Goal: Task Accomplishment & Management: Use online tool/utility

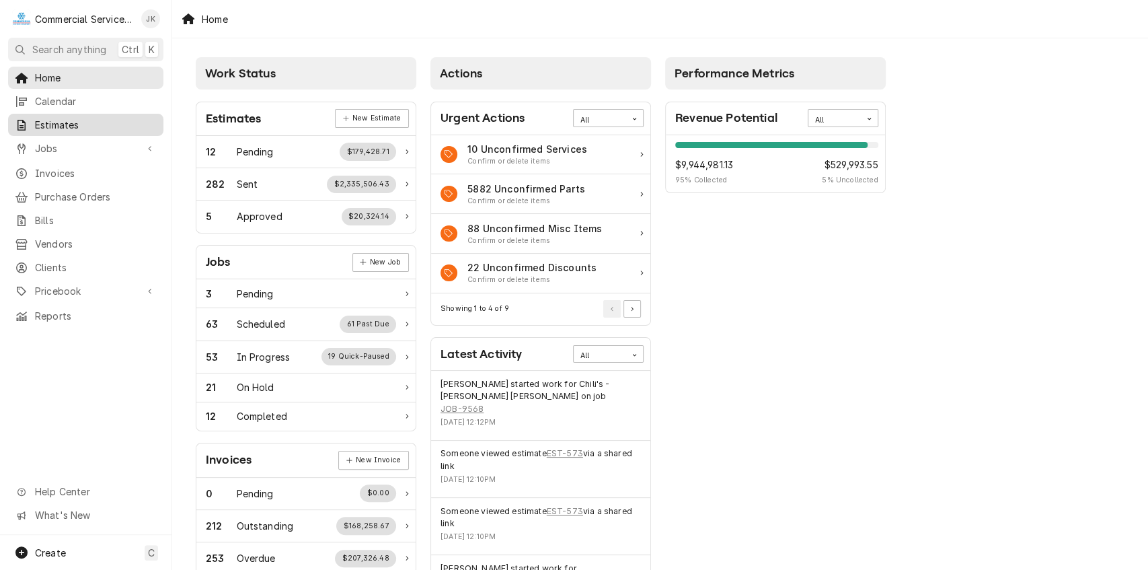
click at [89, 118] on span "Estimates" at bounding box center [96, 125] width 122 height 14
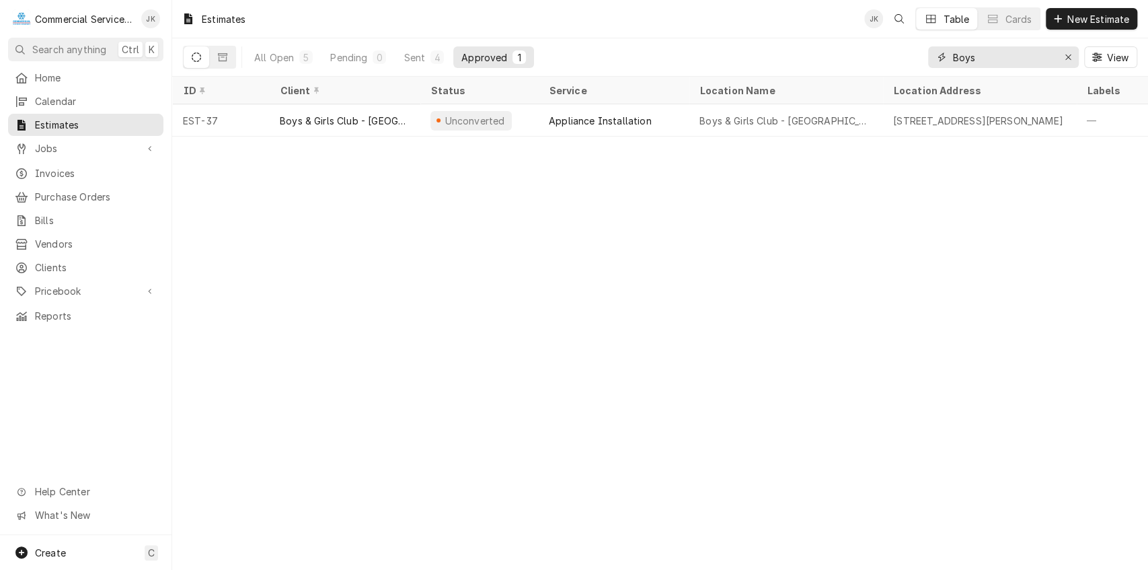
click at [979, 58] on input "Boys" at bounding box center [1002, 57] width 101 height 22
type input "B"
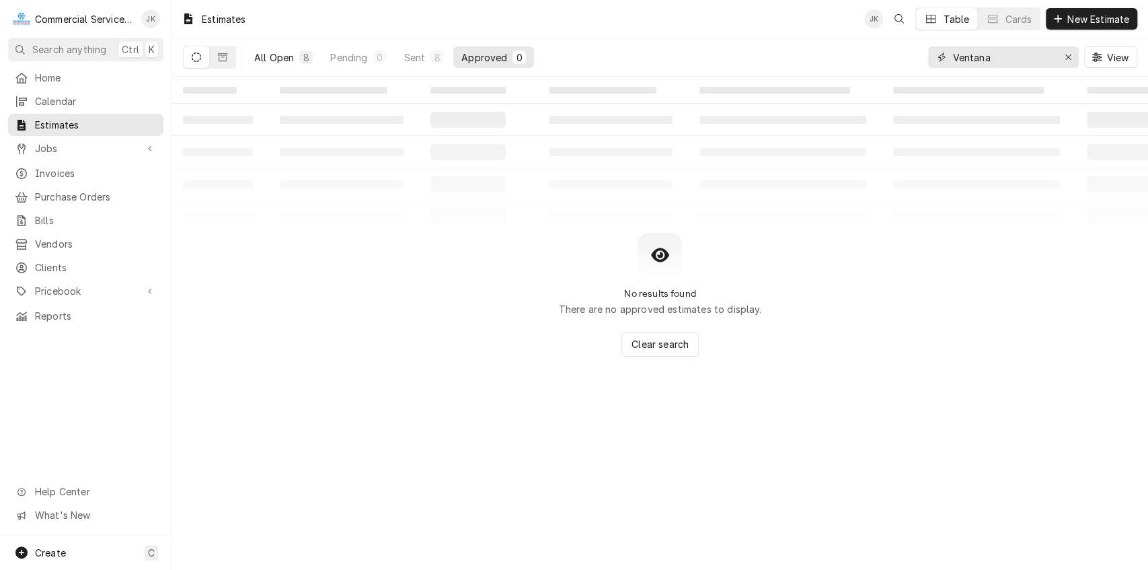
type input "Ventana"
click at [270, 51] on div "All Open" at bounding box center [274, 57] width 40 height 14
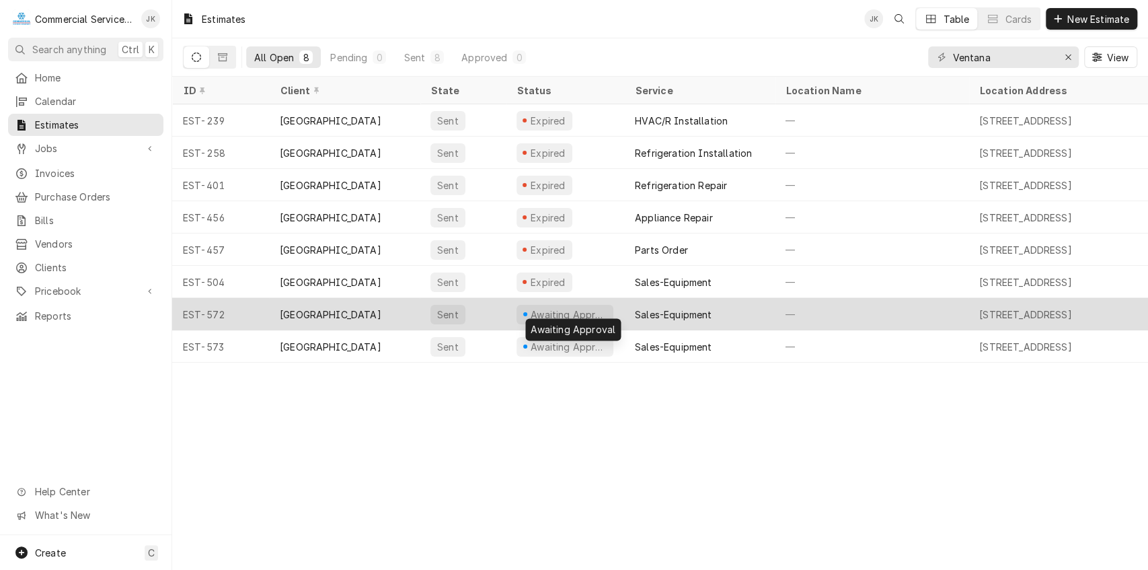
click at [559, 311] on div "Awaiting Approval" at bounding box center [568, 314] width 79 height 14
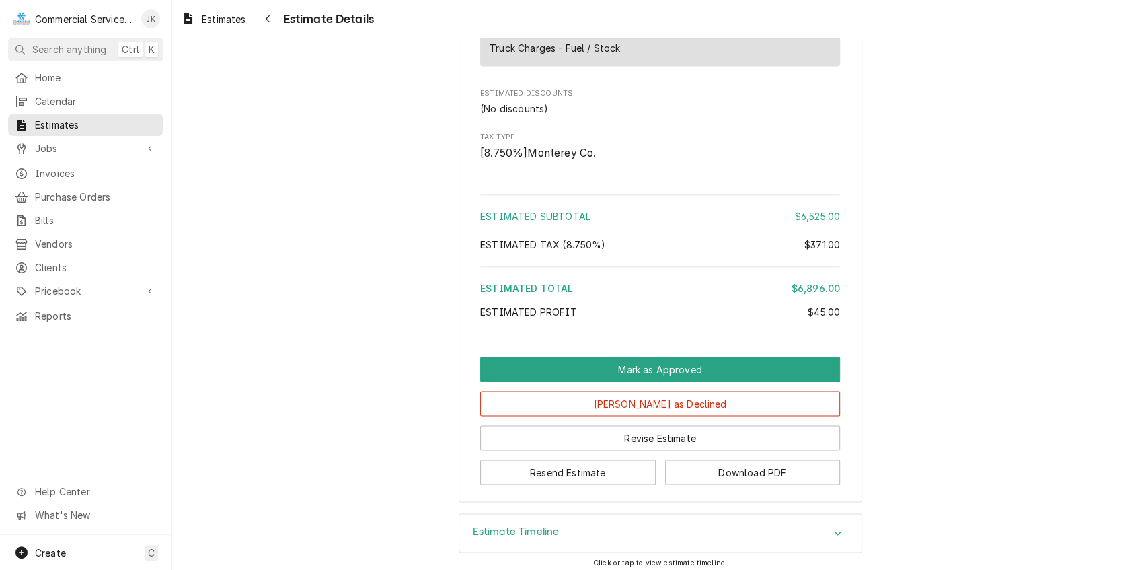
scroll to position [1465, 0]
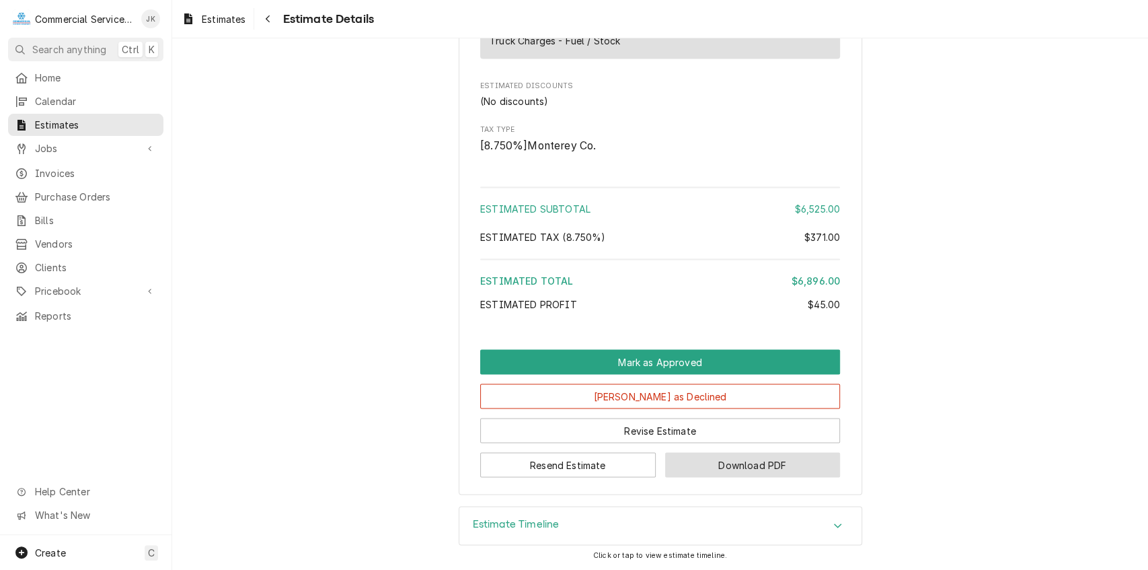
click at [715, 463] on button "Download PDF" at bounding box center [753, 464] width 176 height 25
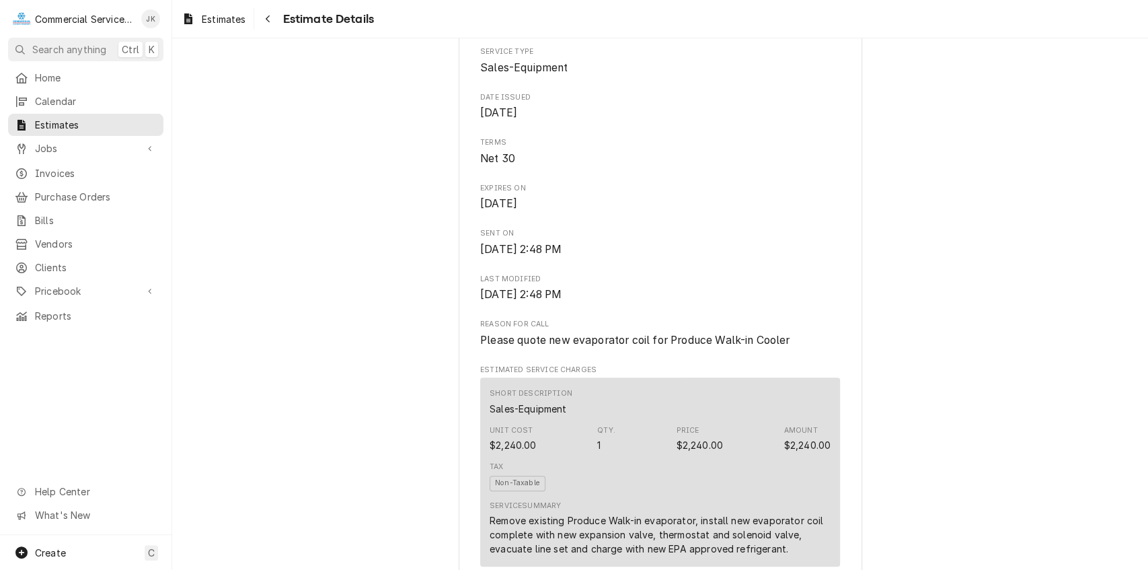
scroll to position [390, 0]
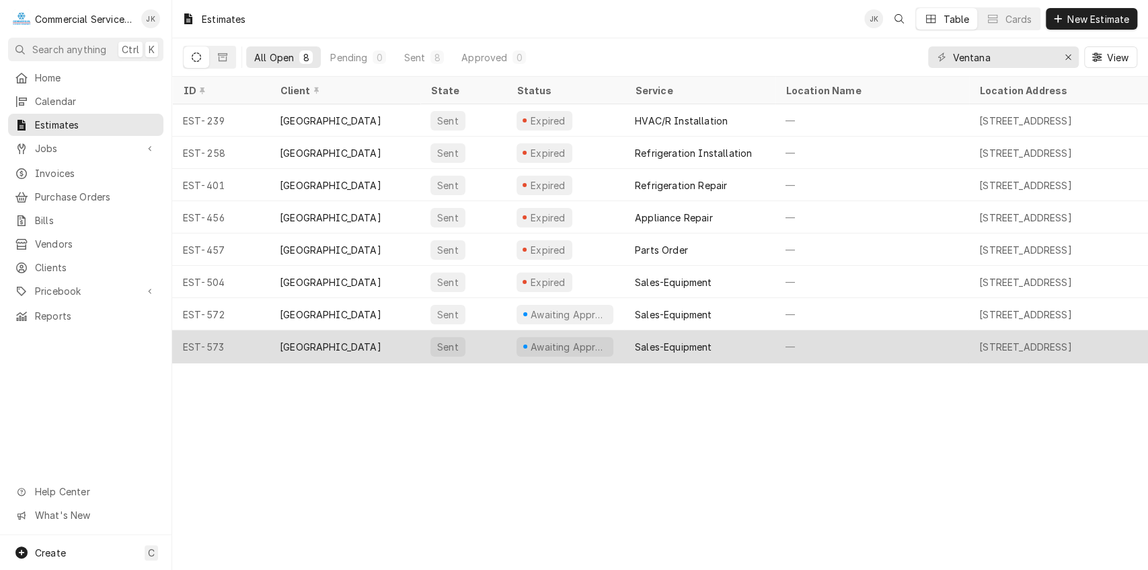
click at [233, 342] on div "EST-573" at bounding box center [220, 346] width 97 height 32
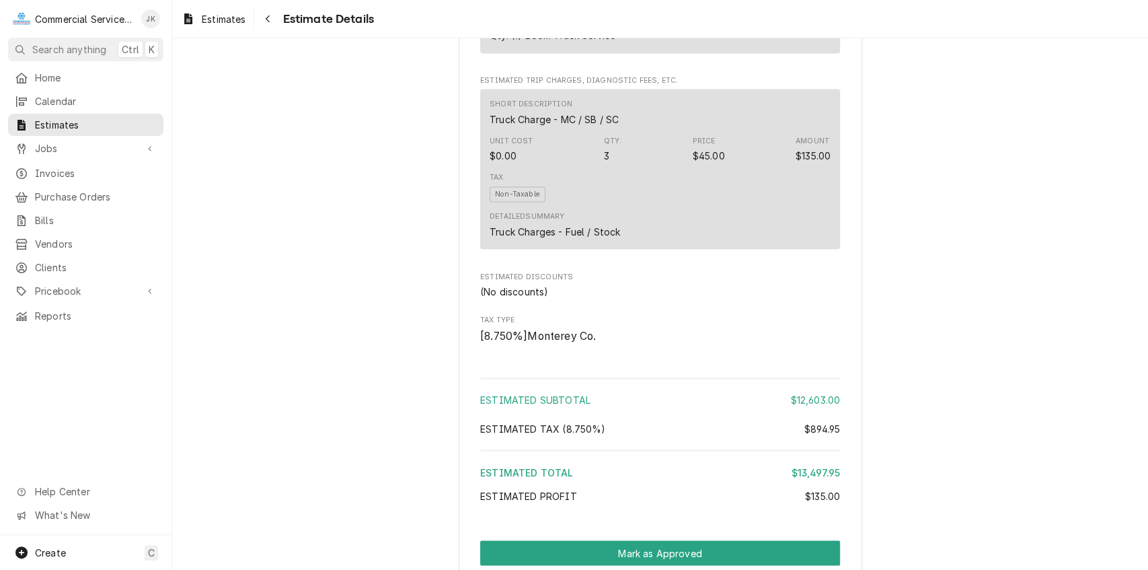
scroll to position [1569, 0]
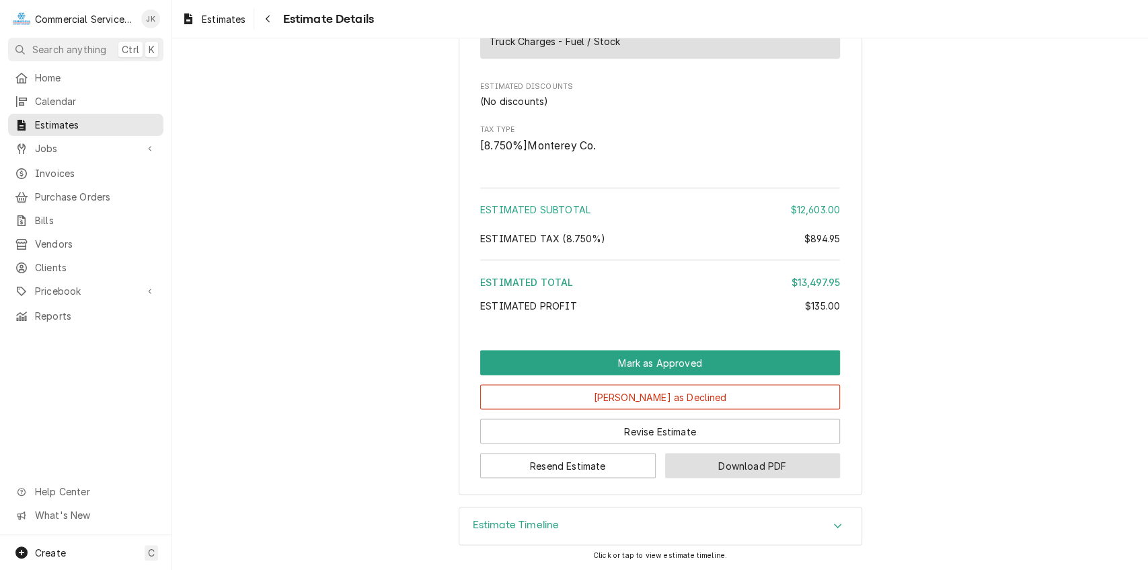
click at [729, 463] on button "Download PDF" at bounding box center [753, 465] width 176 height 25
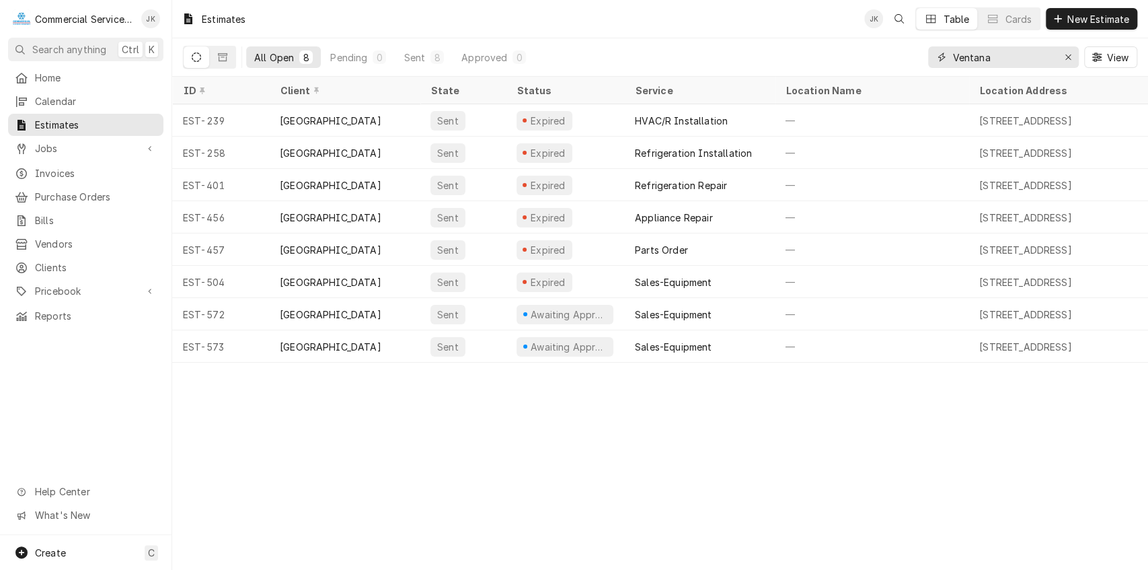
click at [1006, 56] on input "Ventana" at bounding box center [1002, 57] width 101 height 22
type input "V"
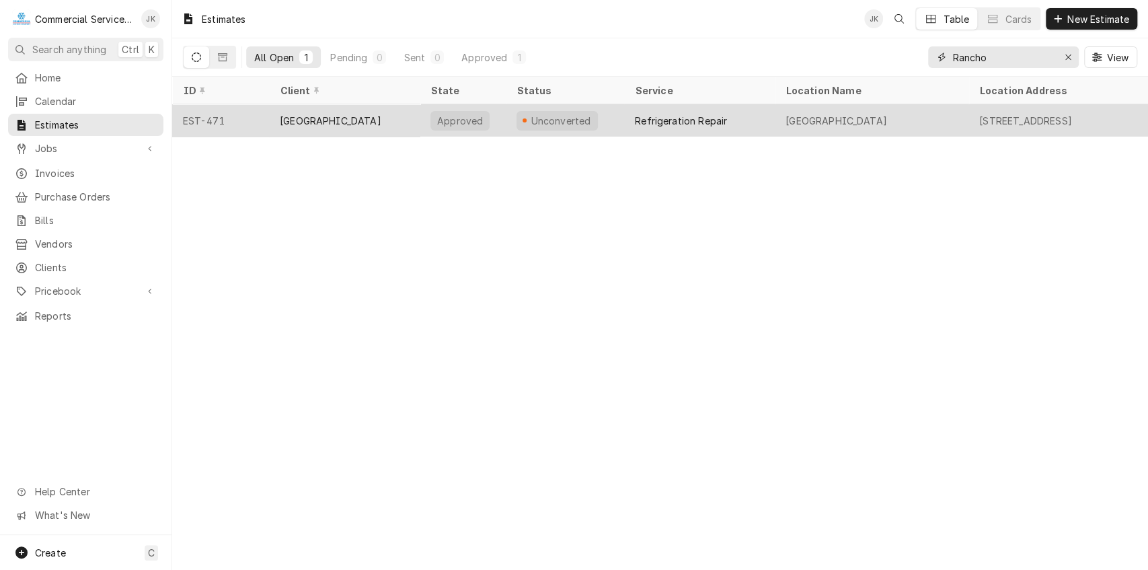
type input "Rancho"
click at [660, 121] on div "Refrigeration Repair" at bounding box center [681, 121] width 92 height 14
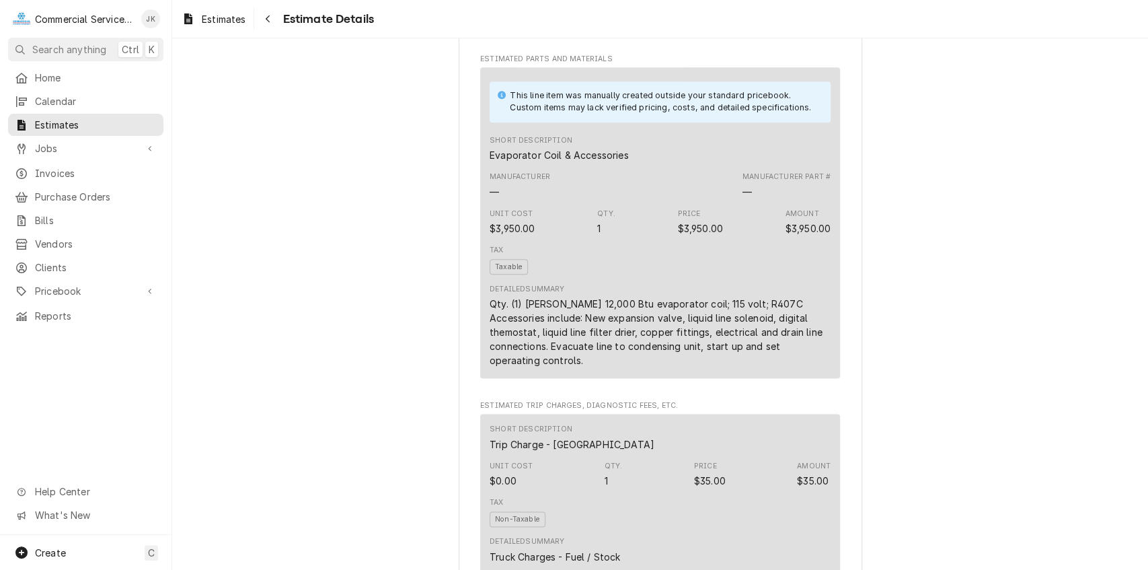
scroll to position [968, 0]
